Goal: Transaction & Acquisition: Purchase product/service

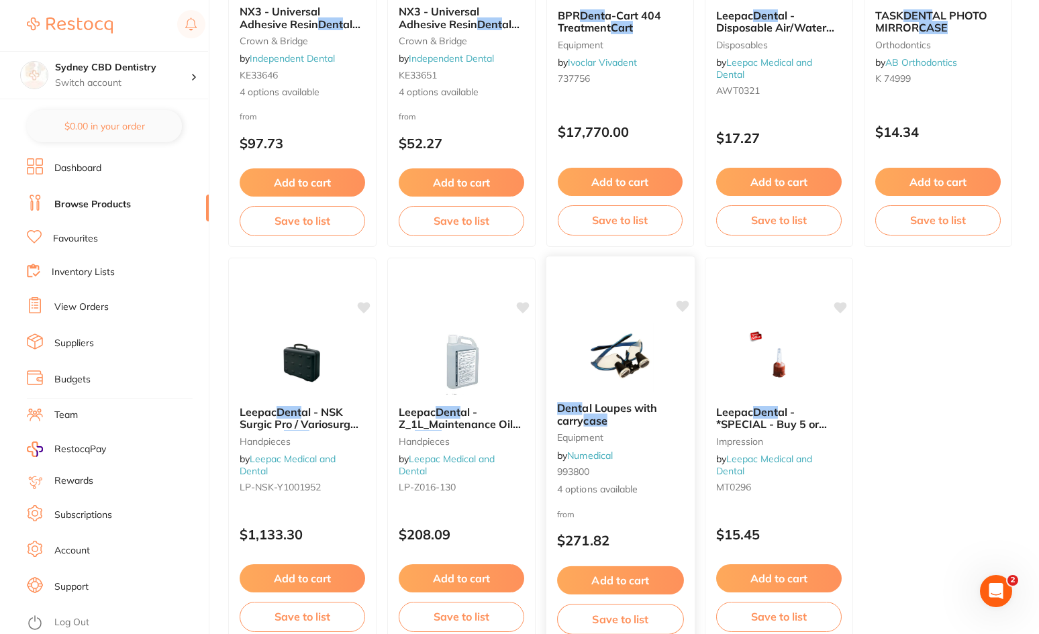
scroll to position [3976, 0]
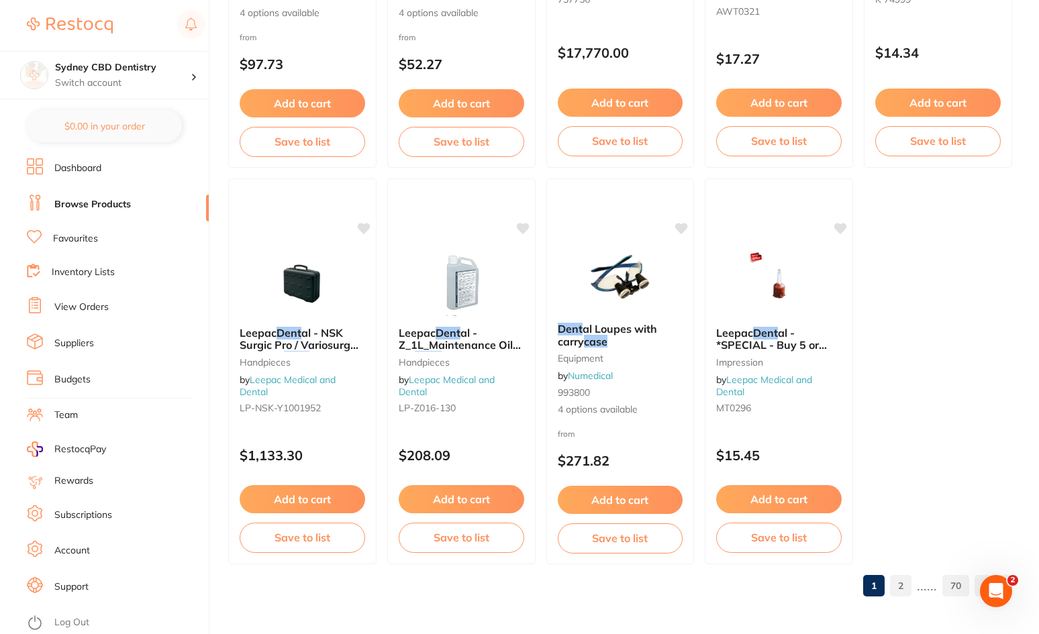
click at [902, 591] on link "2" at bounding box center [900, 585] width 21 height 27
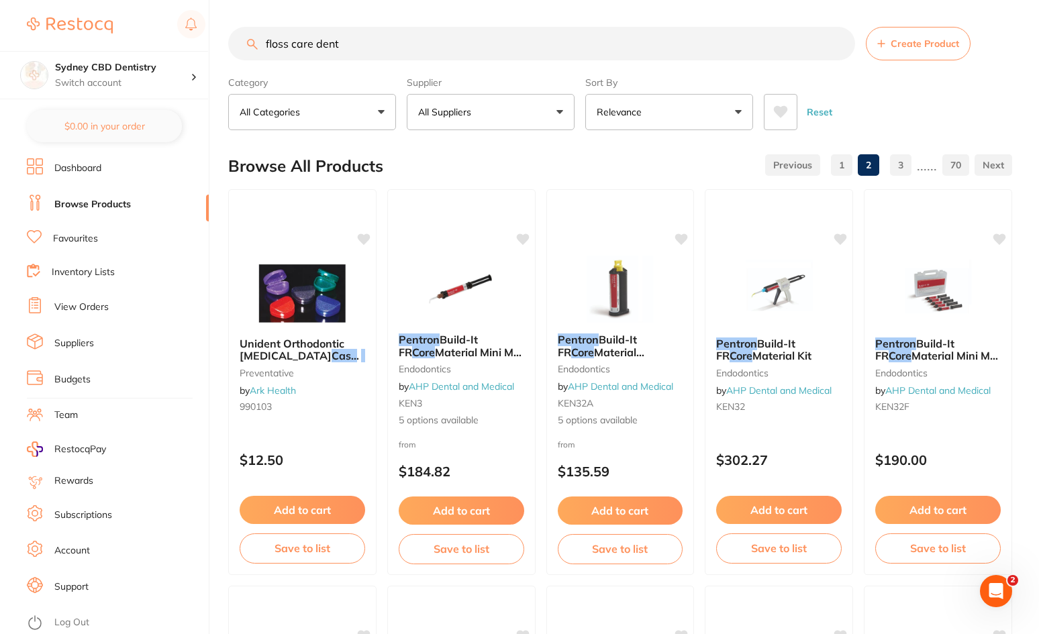
scroll to position [0, 0]
click at [502, 114] on button "All Suppliers" at bounding box center [491, 112] width 168 height 36
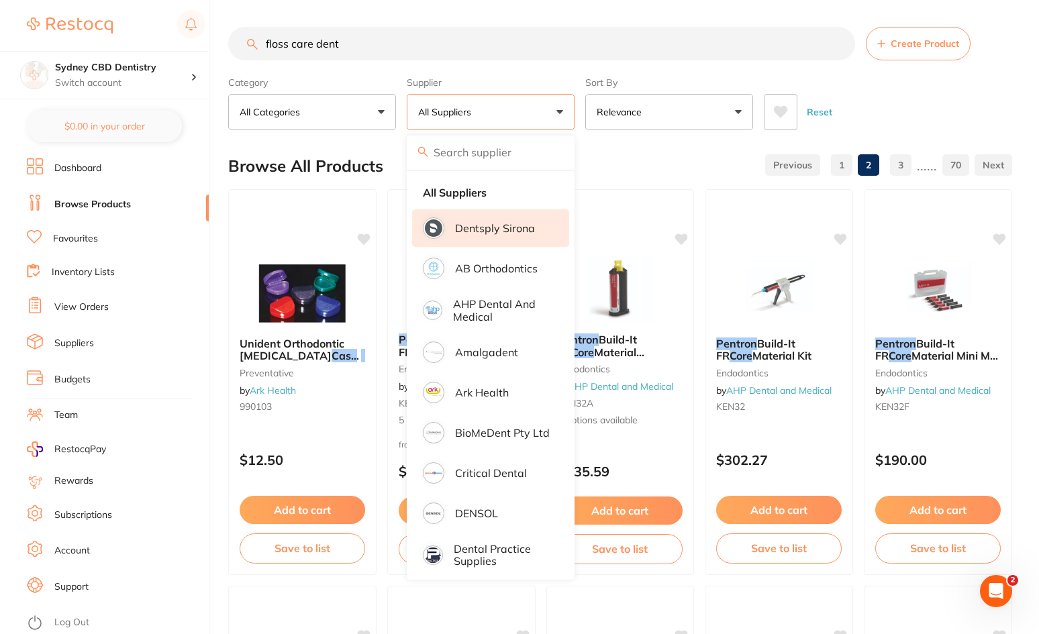
click at [500, 229] on p "Dentsply Sirona" at bounding box center [495, 228] width 80 height 12
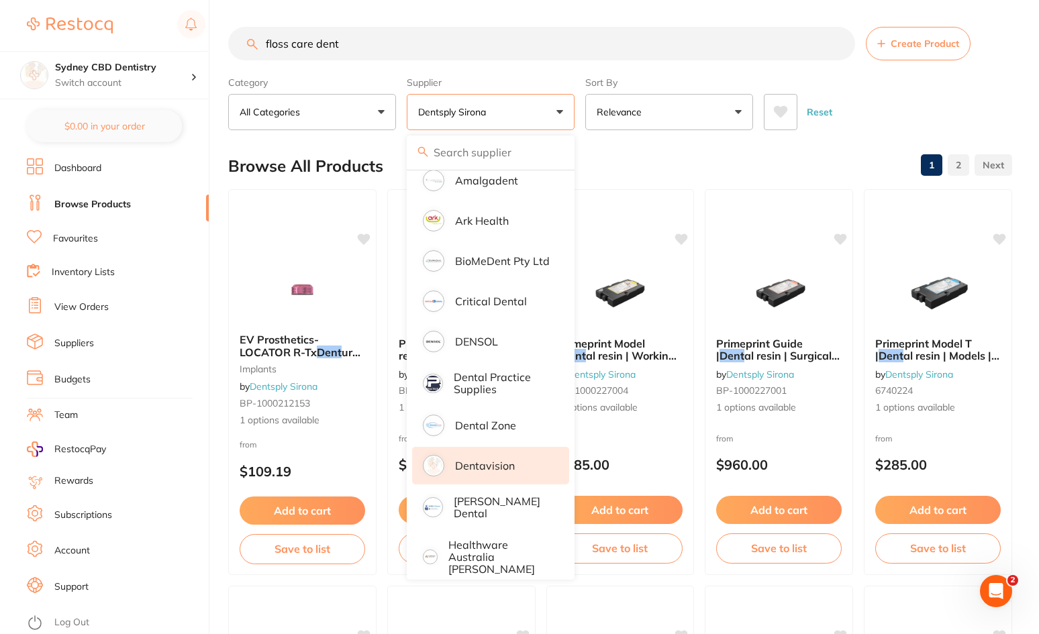
scroll to position [201, 0]
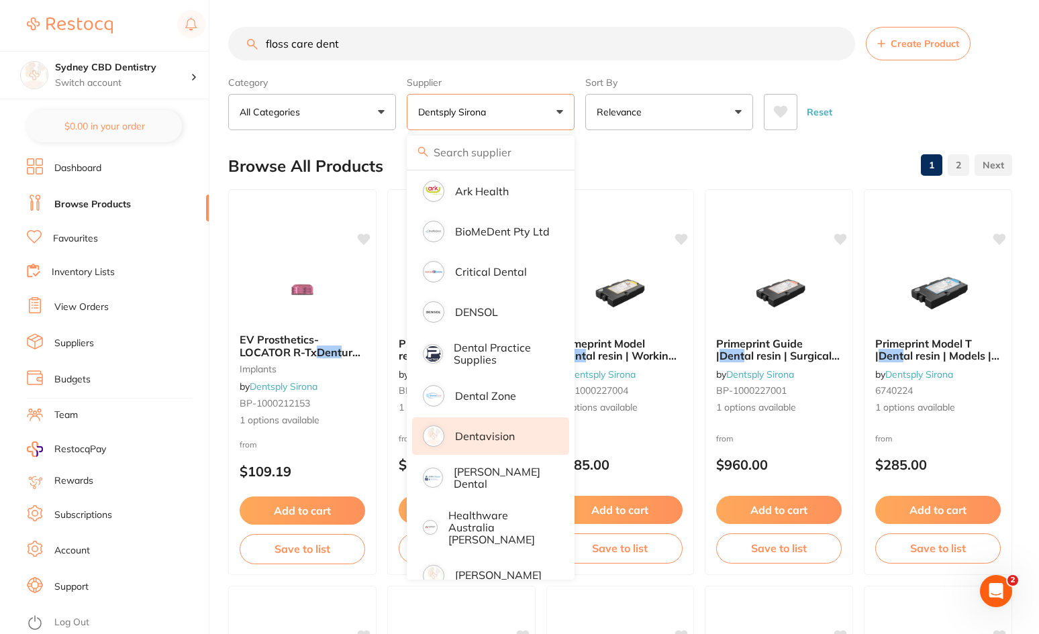
click at [507, 436] on p "Dentavision" at bounding box center [485, 436] width 60 height 12
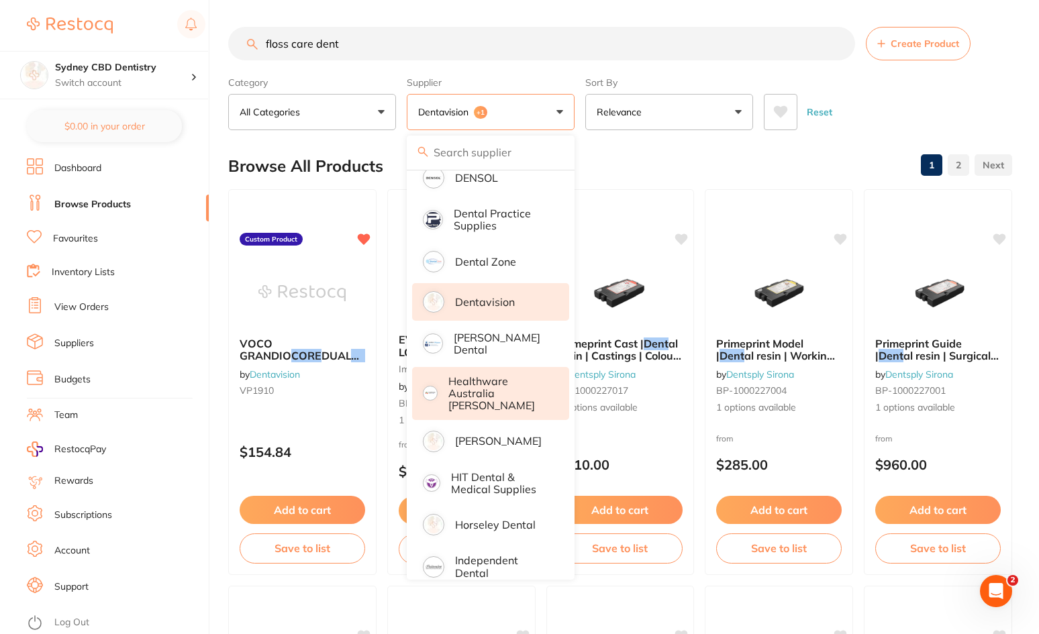
scroll to position [0, 0]
click at [518, 388] on p "Healthware Australia [PERSON_NAME]" at bounding box center [499, 393] width 103 height 37
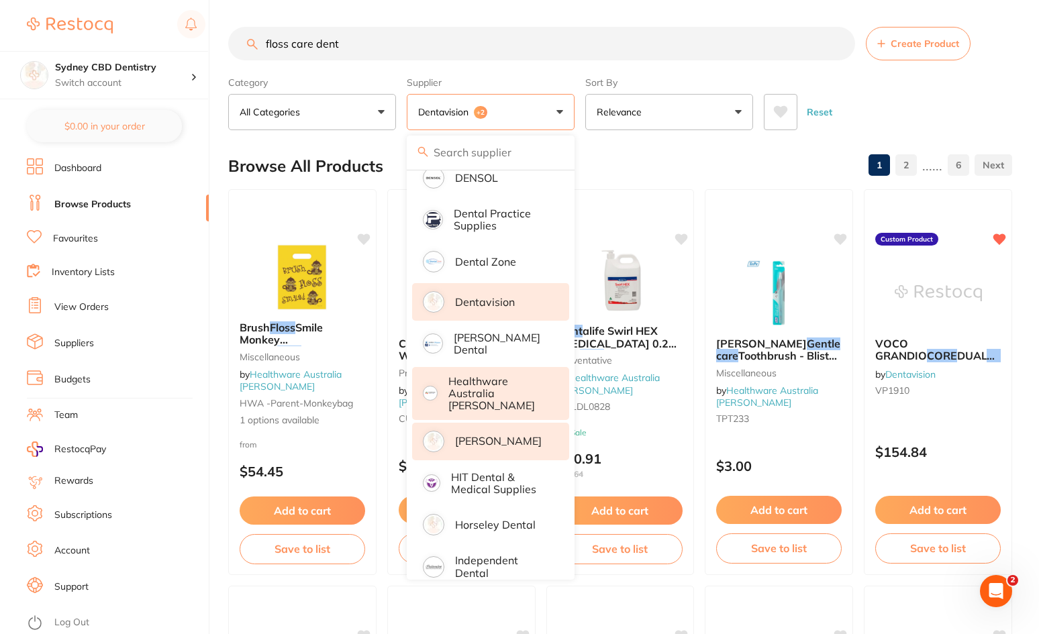
click at [508, 435] on p "[PERSON_NAME]" at bounding box center [498, 441] width 87 height 12
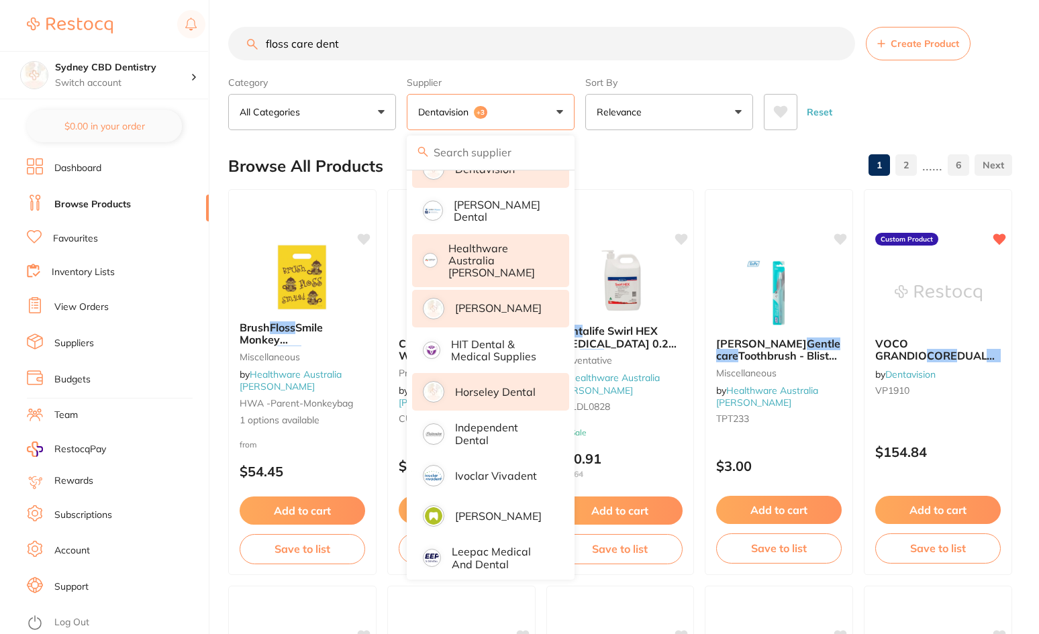
scroll to position [470, 0]
click at [495, 384] on p "Horseley Dental" at bounding box center [495, 390] width 81 height 12
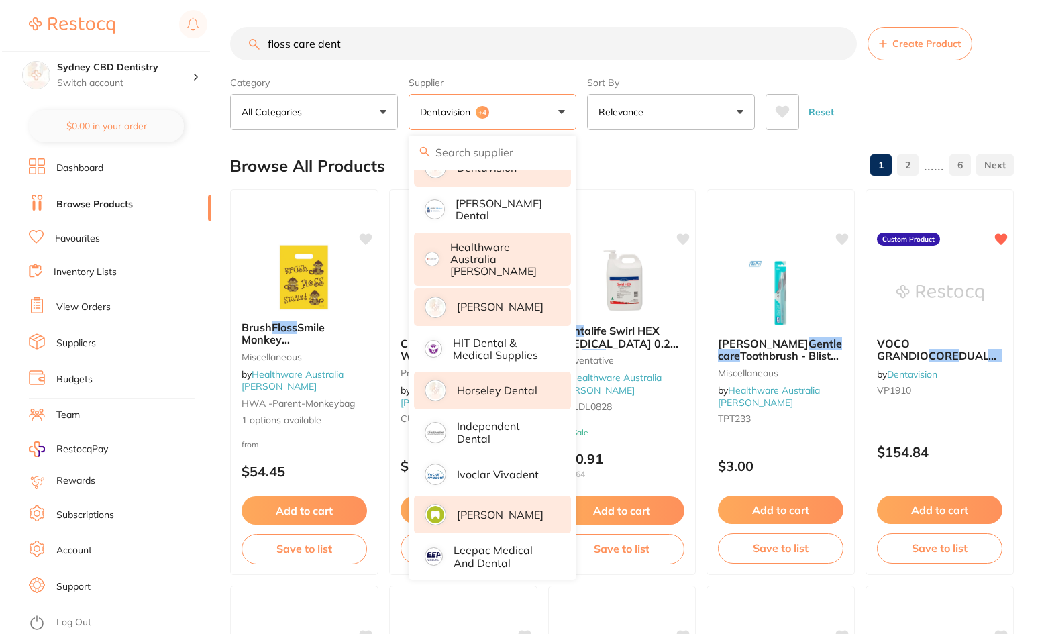
scroll to position [604, 0]
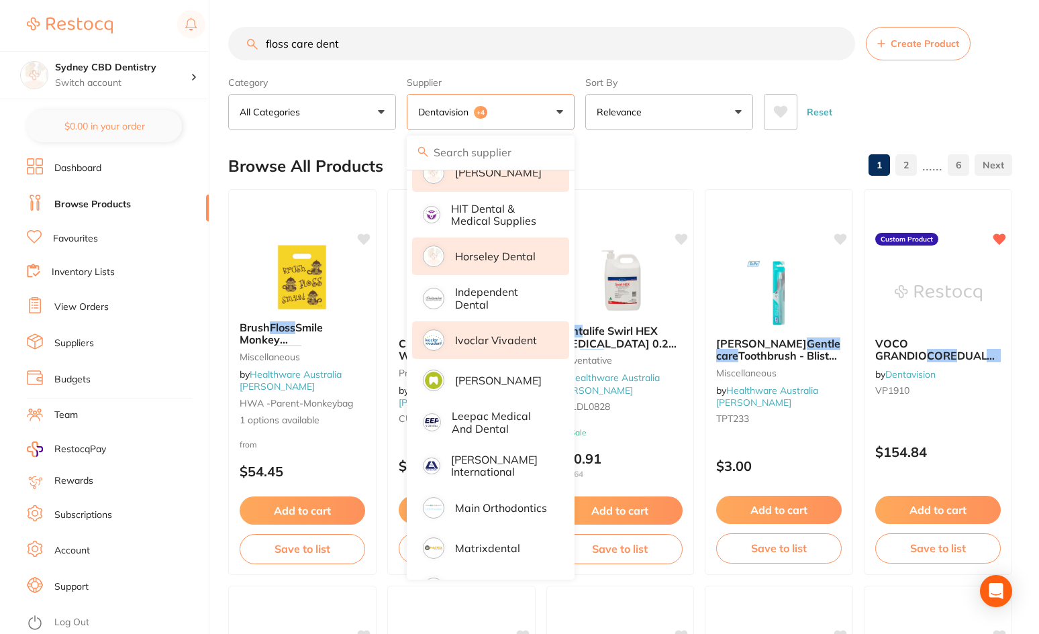
click at [489, 334] on p "Ivoclar Vivadent" at bounding box center [496, 340] width 82 height 12
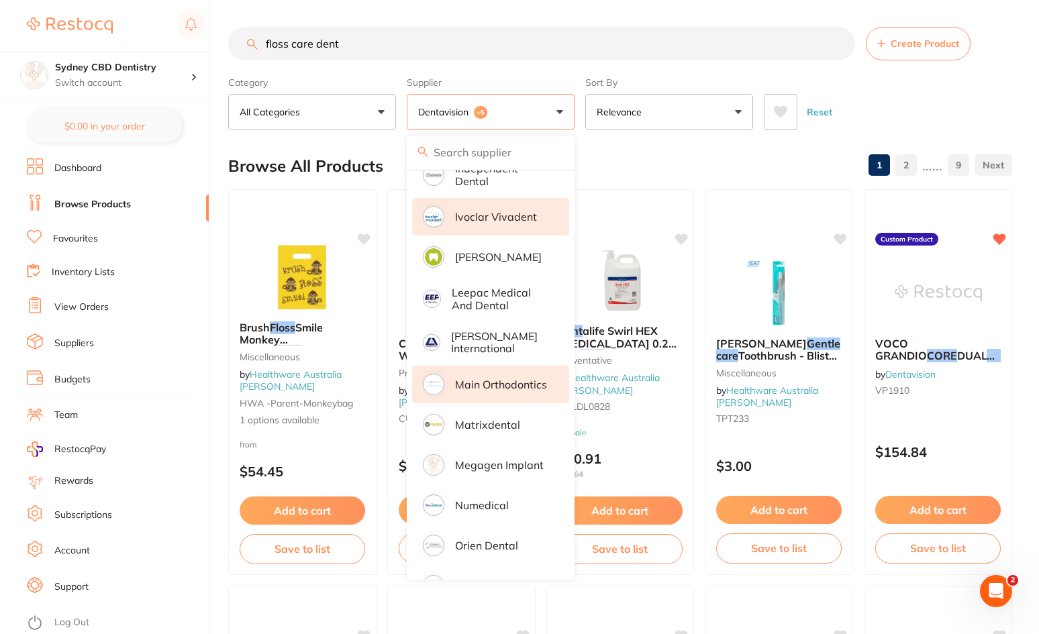
scroll to position [738, 0]
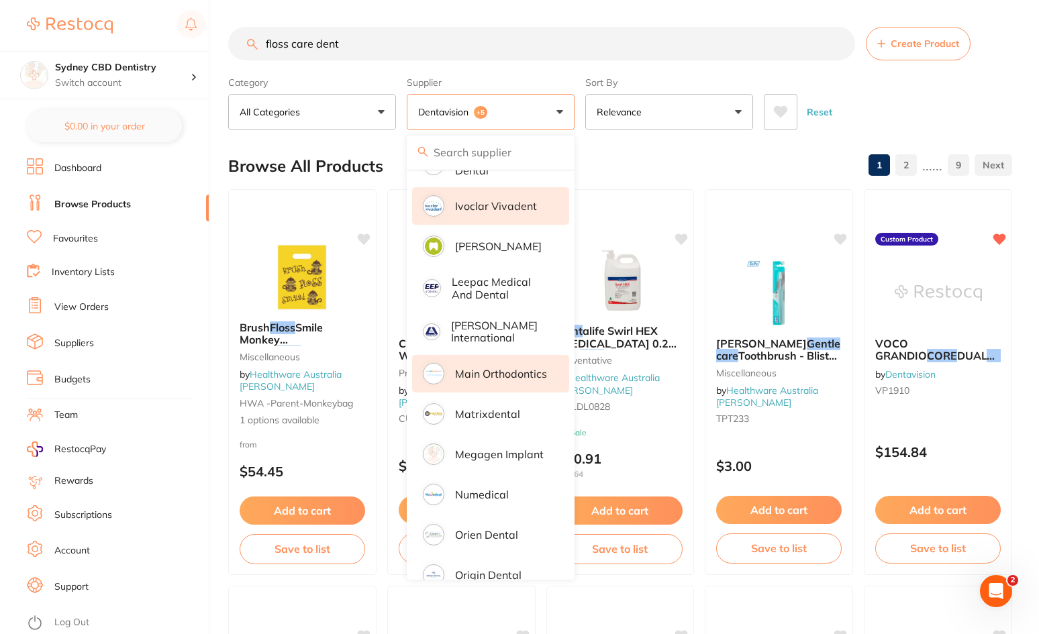
click at [488, 368] on p "Main Orthodontics" at bounding box center [501, 374] width 92 height 12
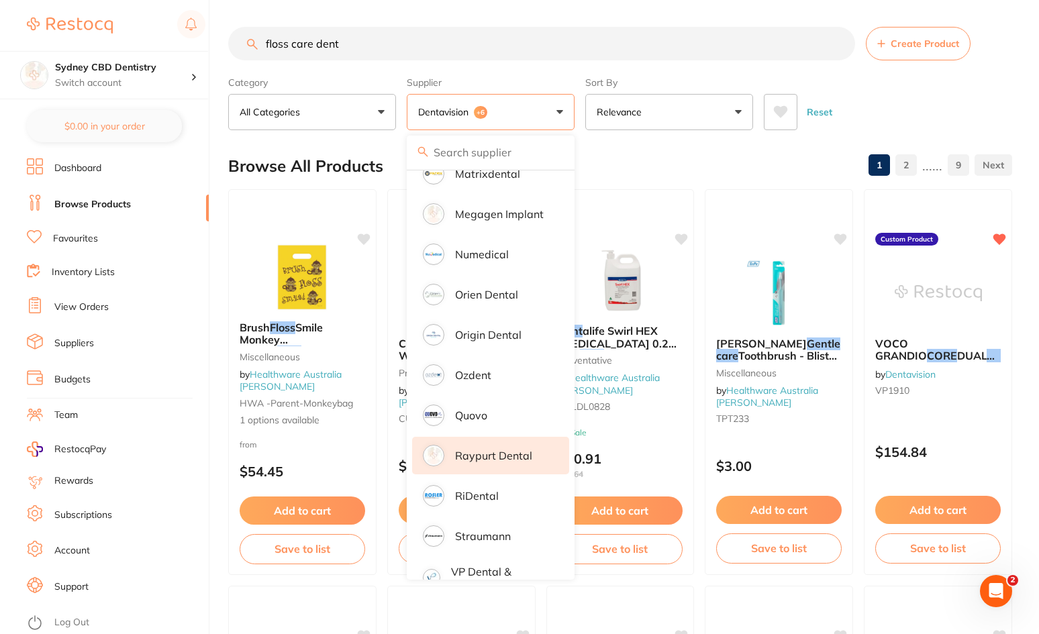
scroll to position [996, 0]
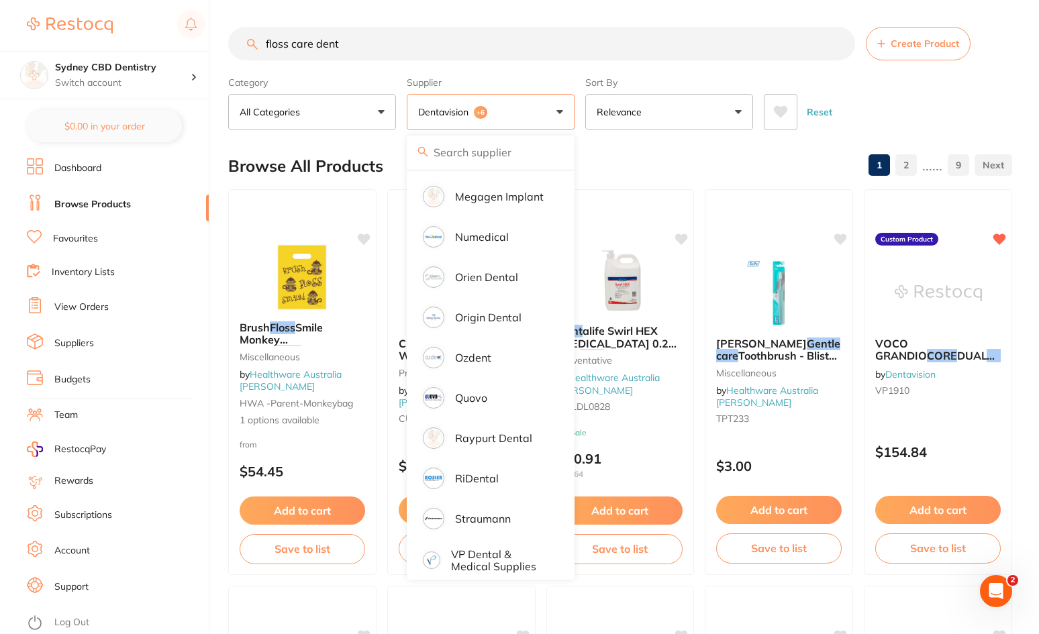
click at [745, 154] on div "Browse All Products 1 2 ...... 9" at bounding box center [620, 166] width 784 height 45
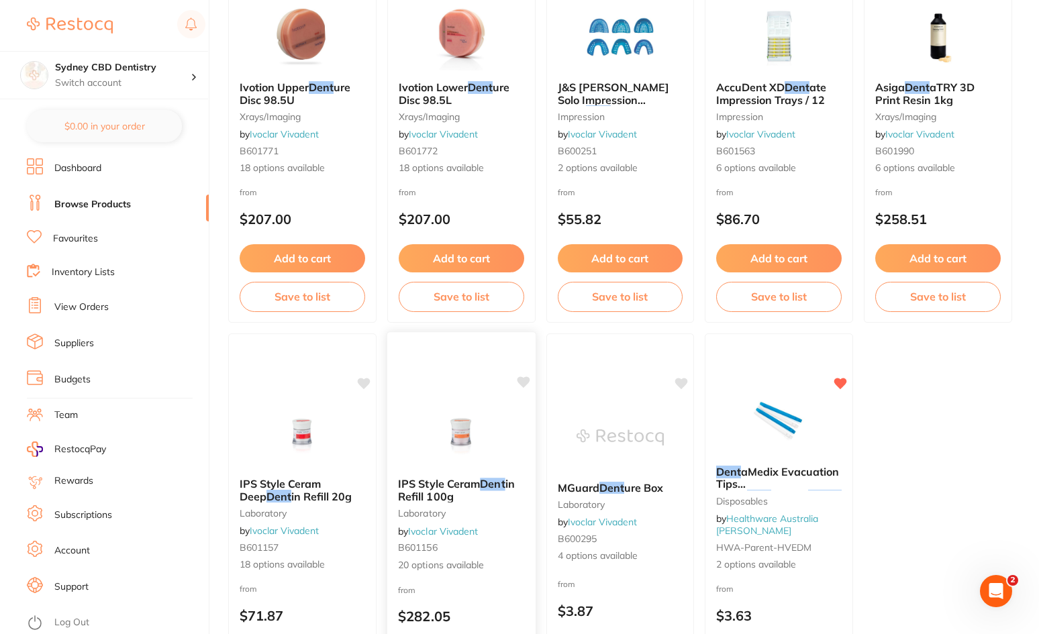
scroll to position [3976, 0]
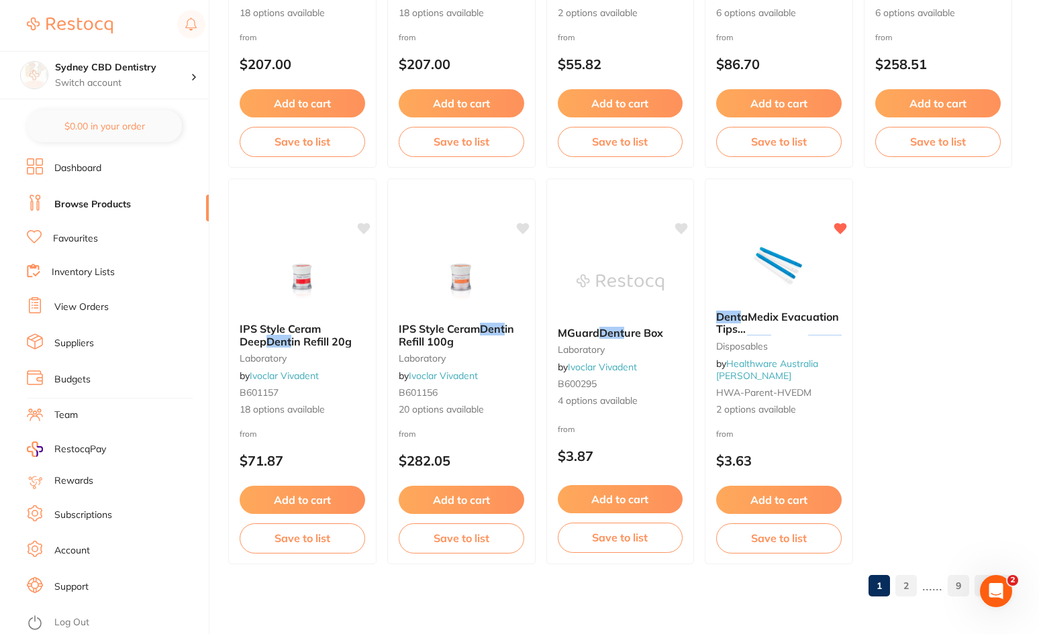
click at [907, 586] on link "2" at bounding box center [905, 585] width 21 height 27
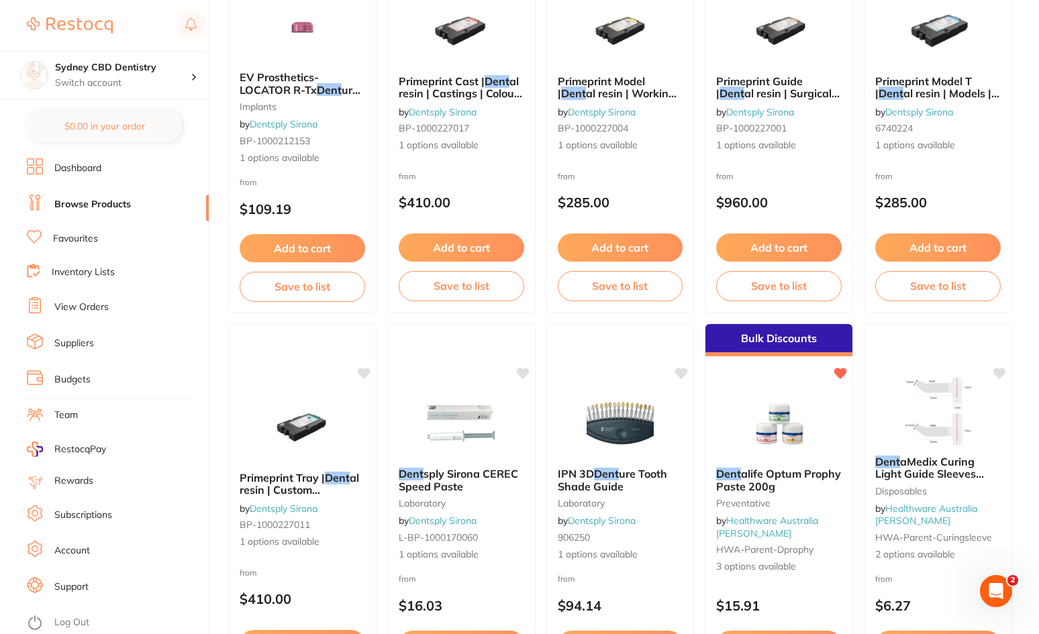
scroll to position [0, 0]
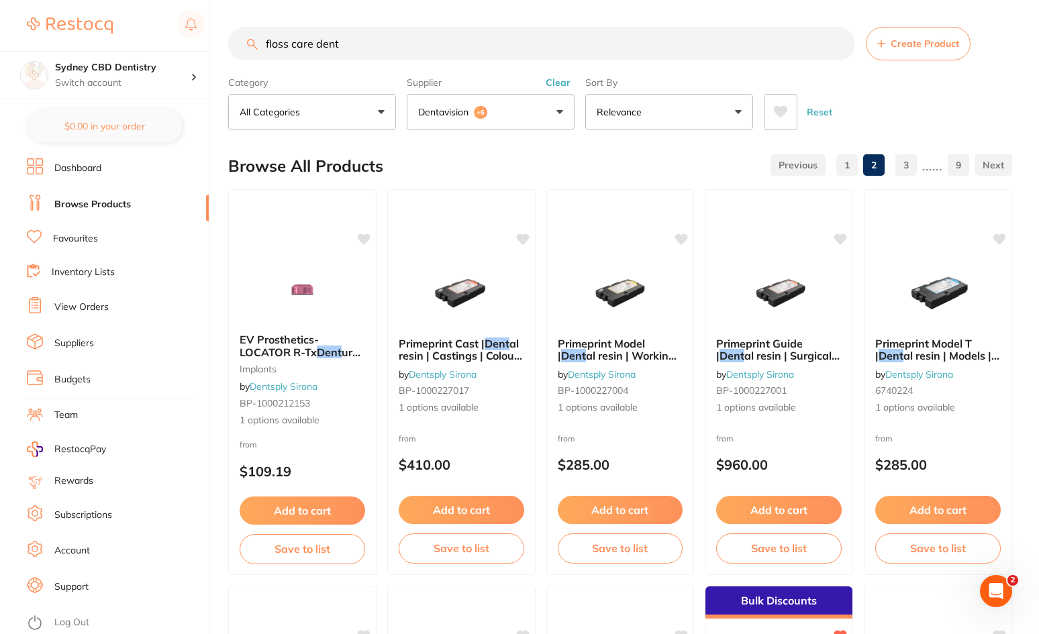
drag, startPoint x: 447, startPoint y: 30, endPoint x: 447, endPoint y: 38, distance: 8.1
click at [447, 29] on input "floss care dent" at bounding box center [541, 44] width 627 height 34
click at [839, 45] on input "floss care dent" at bounding box center [541, 44] width 627 height 34
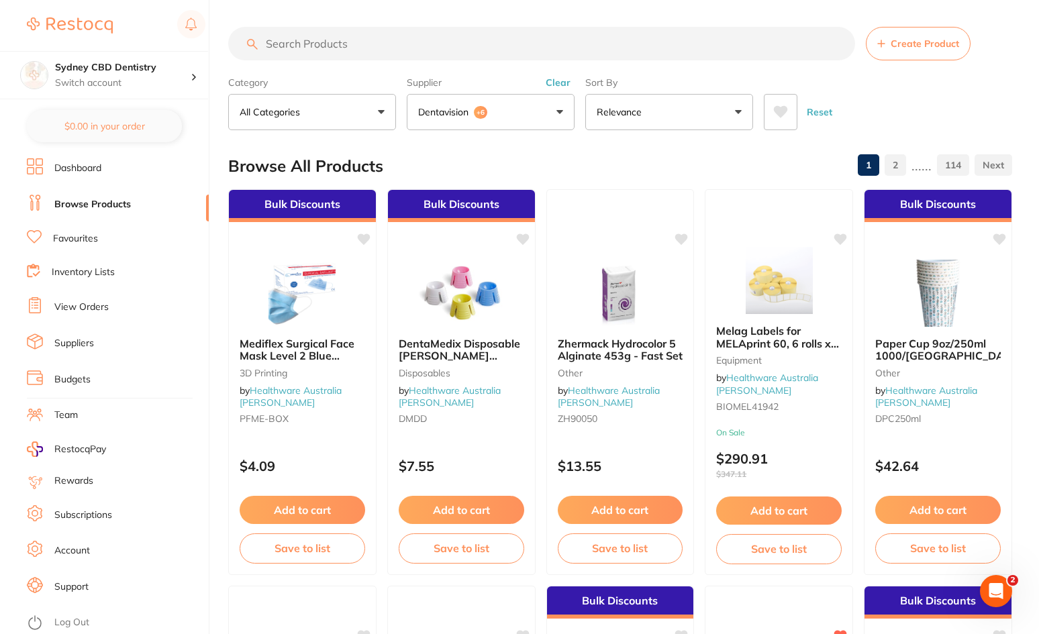
click at [524, 53] on input "search" at bounding box center [541, 44] width 627 height 34
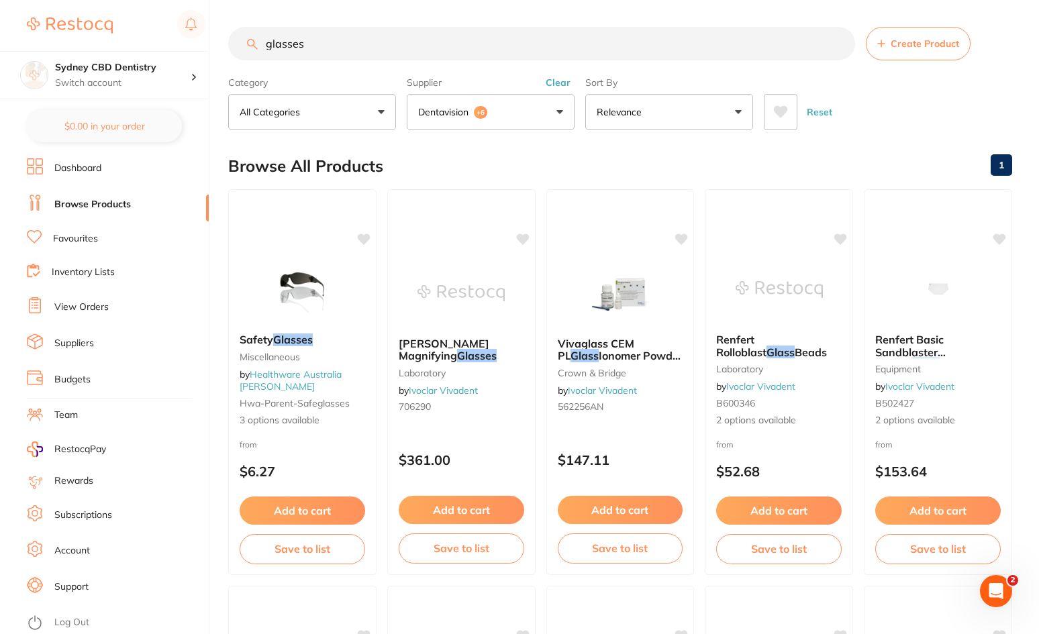
click at [269, 49] on input "glasses" at bounding box center [541, 44] width 627 height 34
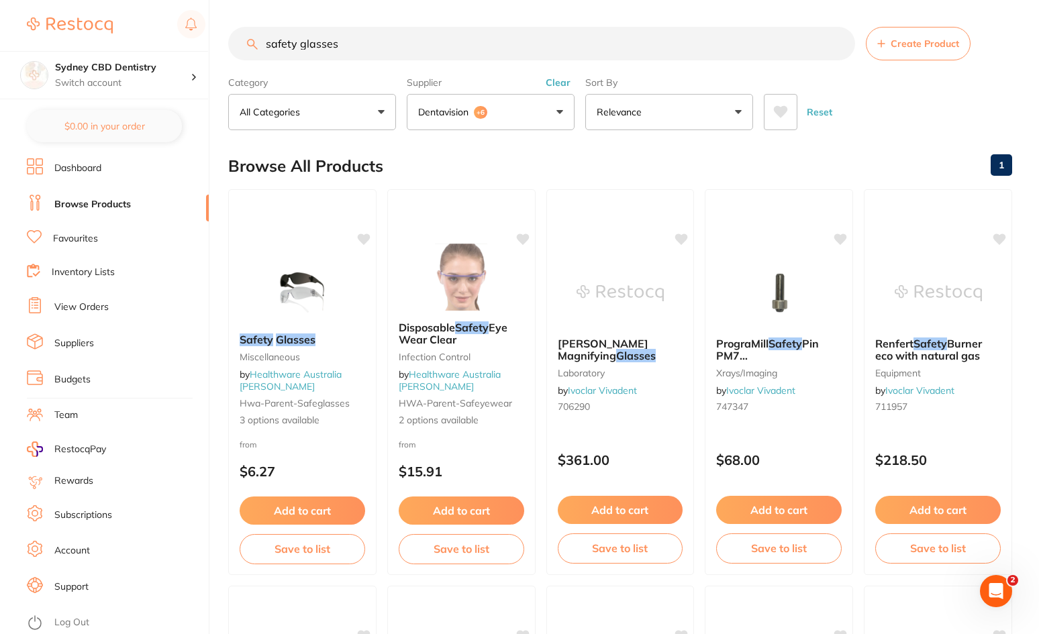
type input "safety glasses"
click at [448, 288] on img at bounding box center [460, 277] width 87 height 67
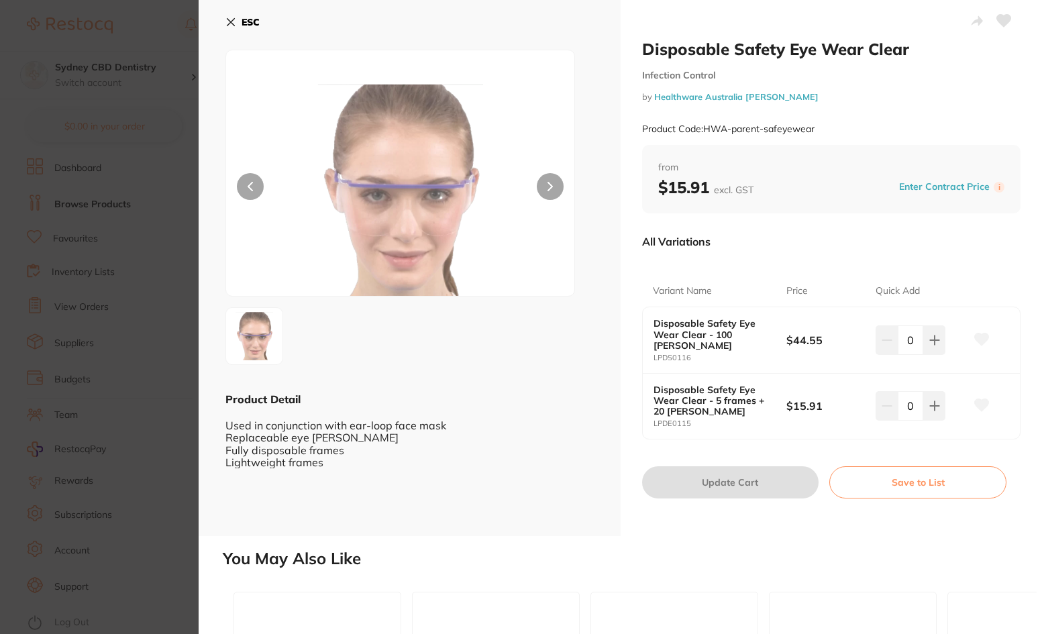
click at [229, 26] on icon at bounding box center [230, 22] width 11 height 11
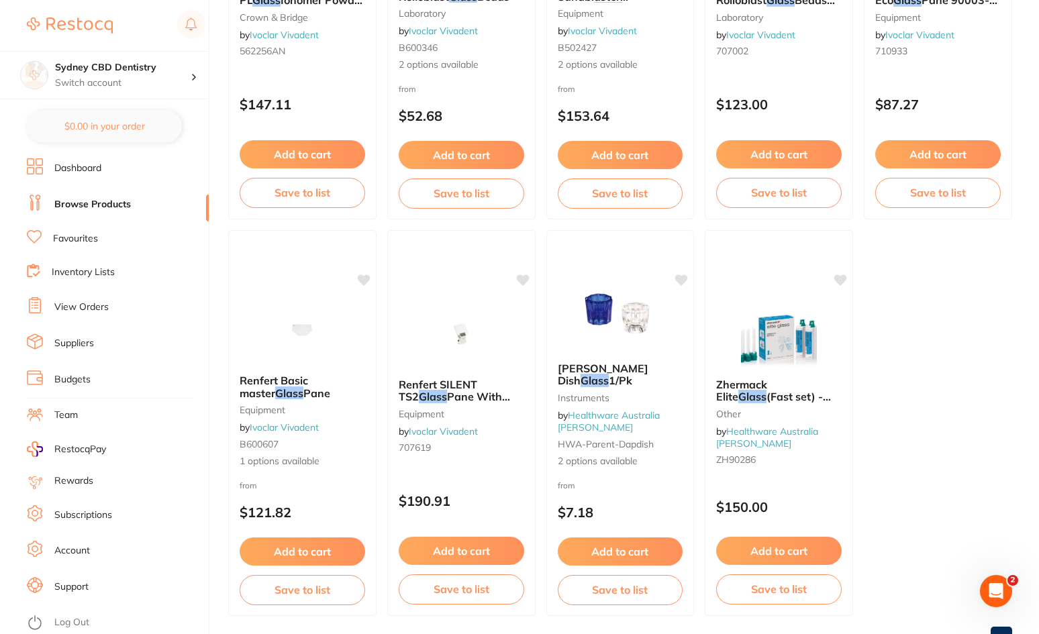
scroll to position [1530, 0]
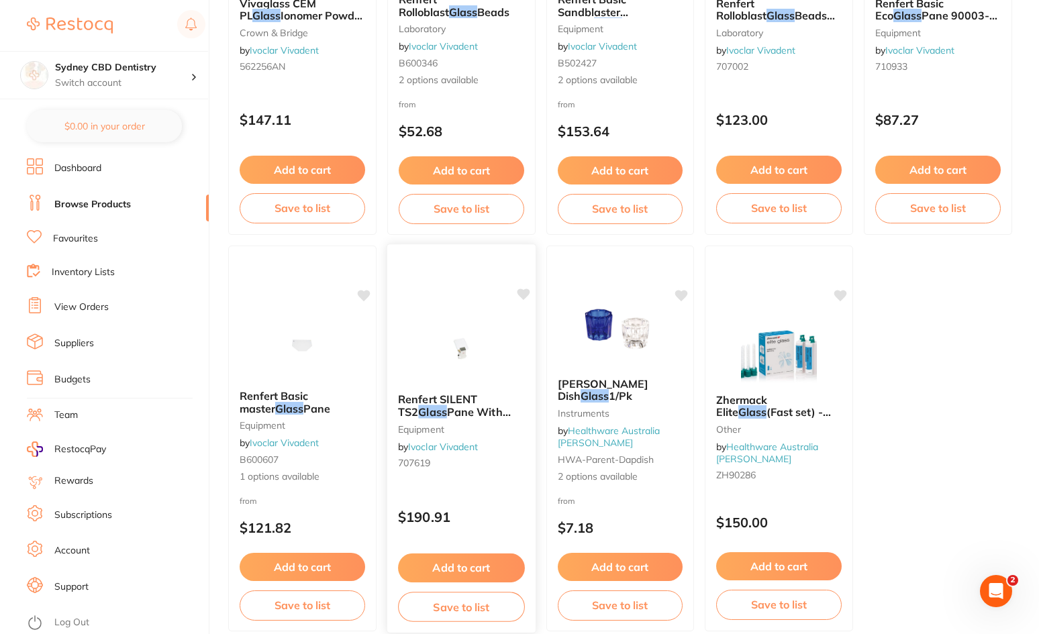
click at [468, 311] on div "Renfert SILENT TS2 Glass Pane With Attachment 2925-1000 equipment by Ivoclar Vi…" at bounding box center [461, 439] width 150 height 390
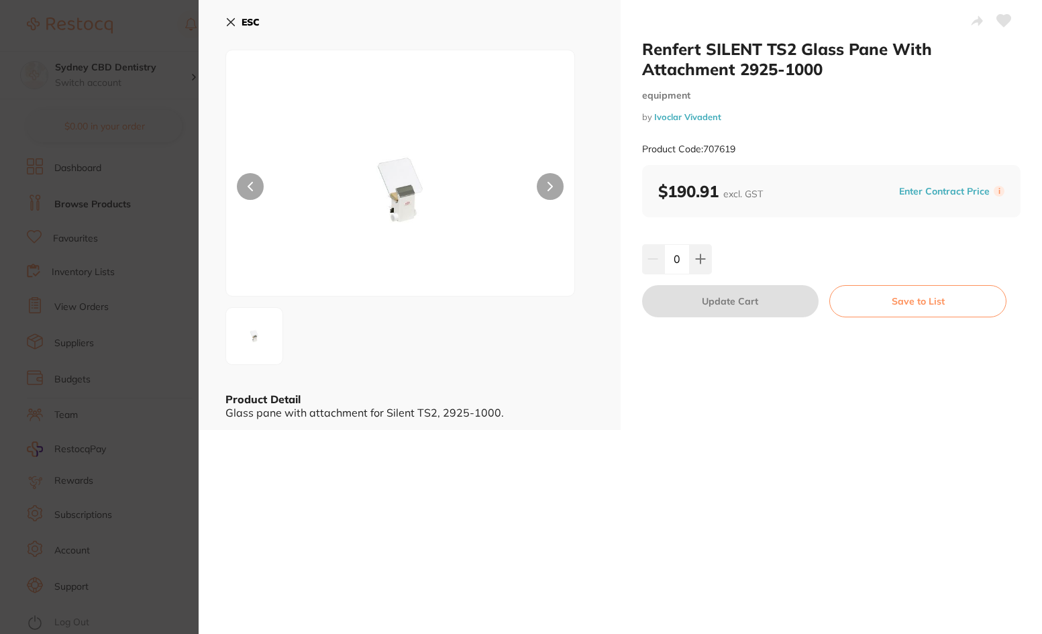
drag, startPoint x: 230, startPoint y: 21, endPoint x: 237, endPoint y: 30, distance: 10.5
click at [231, 21] on icon at bounding box center [230, 22] width 7 height 7
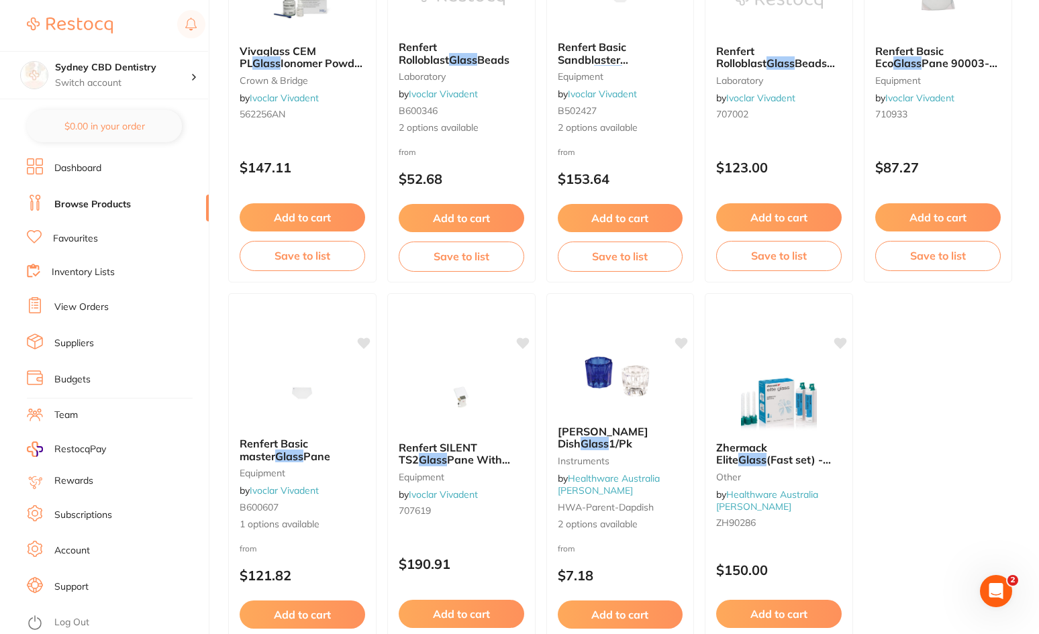
scroll to position [1328, 0]
